Goal: Task Accomplishment & Management: Use online tool/utility

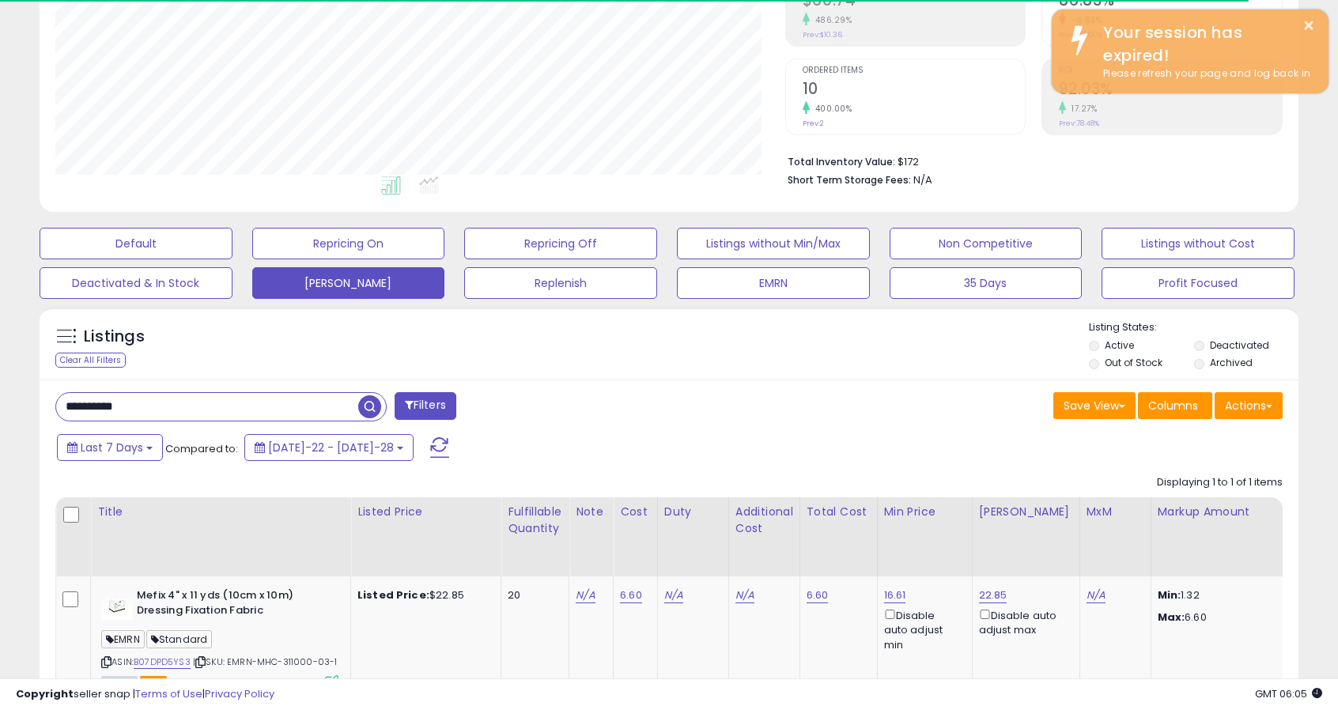
scroll to position [324, 730]
